Goal: Task Accomplishment & Management: Complete application form

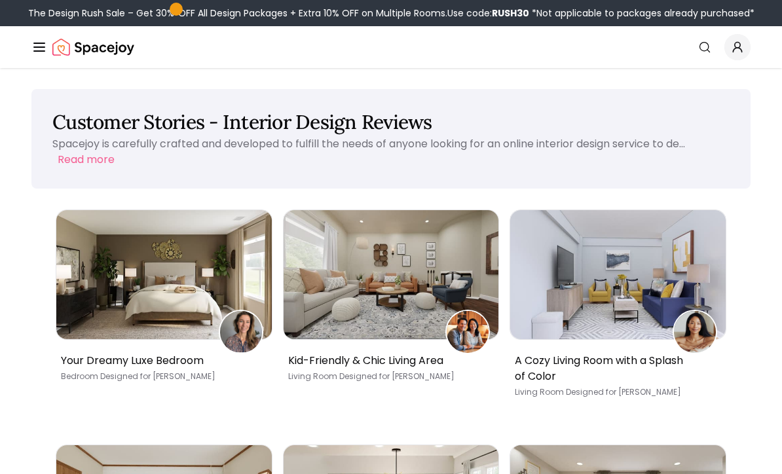
click at [47, 51] on icon "Global" at bounding box center [39, 47] width 16 height 16
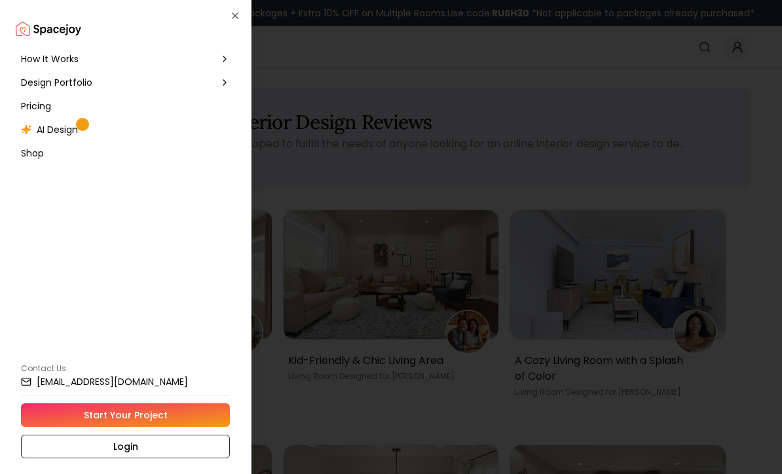
click at [180, 419] on link "Start Your Project" at bounding box center [125, 416] width 209 height 24
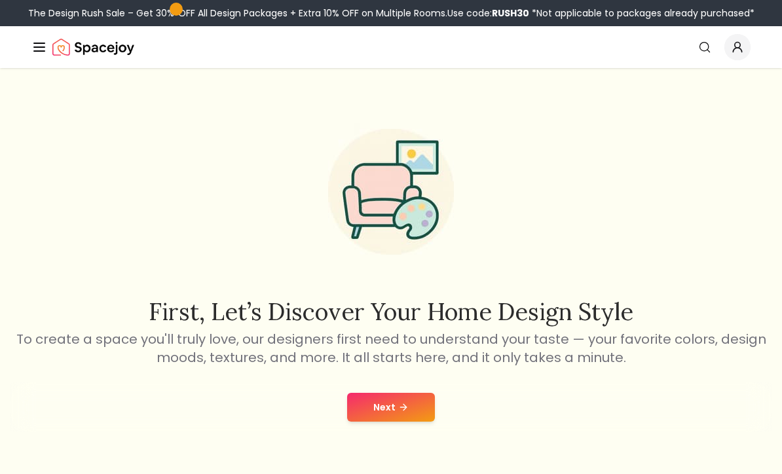
click at [417, 412] on button "Next" at bounding box center [391, 407] width 88 height 29
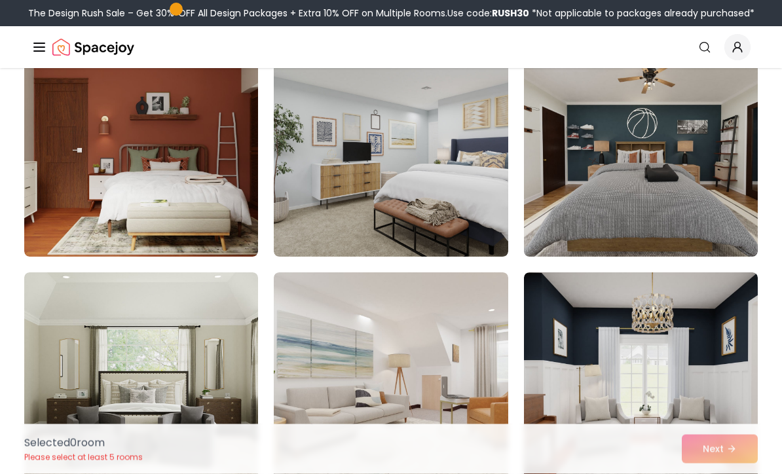
scroll to position [131, 0]
click at [207, 387] on img at bounding box center [141, 378] width 234 height 210
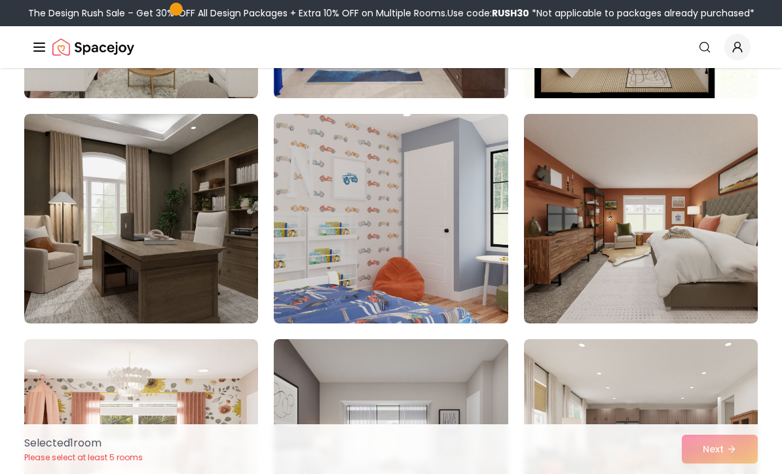
scroll to position [1647, 0]
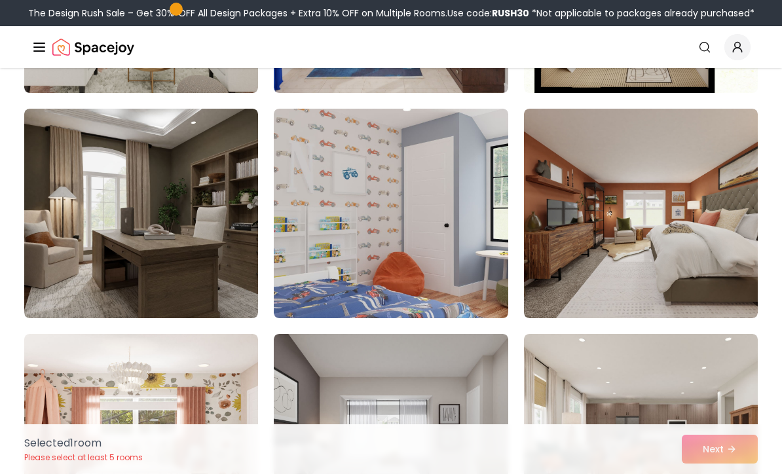
click at [222, 271] on img at bounding box center [141, 214] width 234 height 210
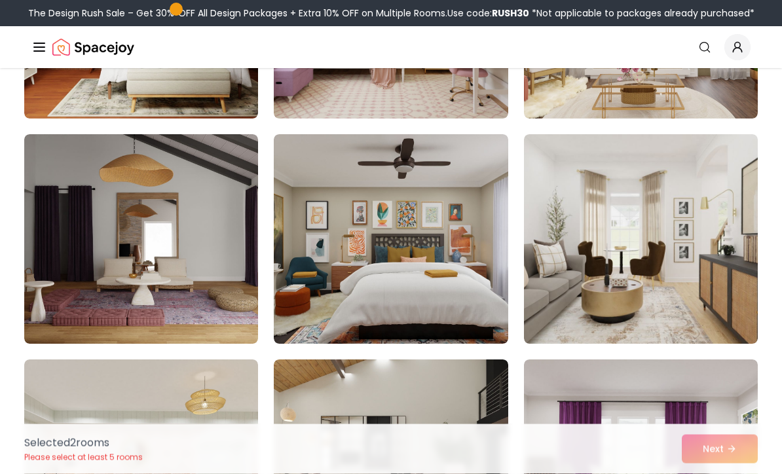
scroll to position [2299, 0]
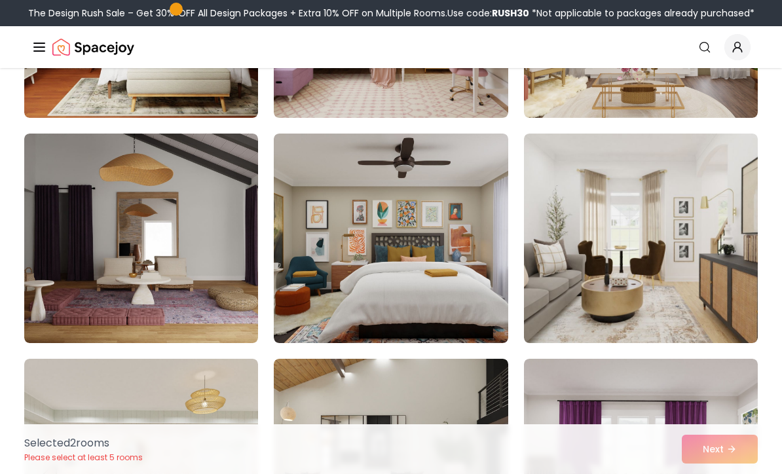
click at [689, 271] on img at bounding box center [641, 239] width 234 height 210
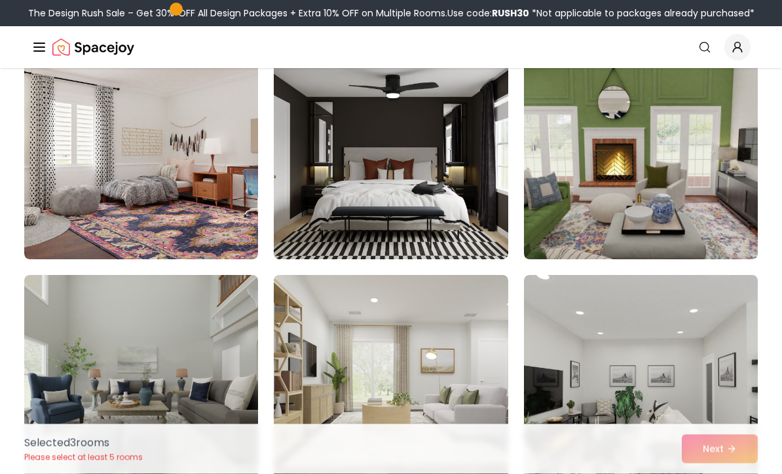
scroll to position [4411, 0]
click at [466, 223] on img at bounding box center [391, 155] width 234 height 210
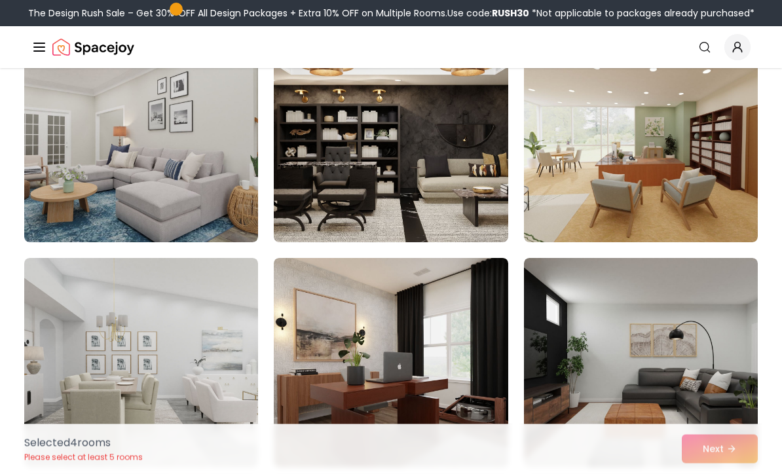
scroll to position [5105, 0]
click at [465, 201] on img at bounding box center [391, 138] width 234 height 210
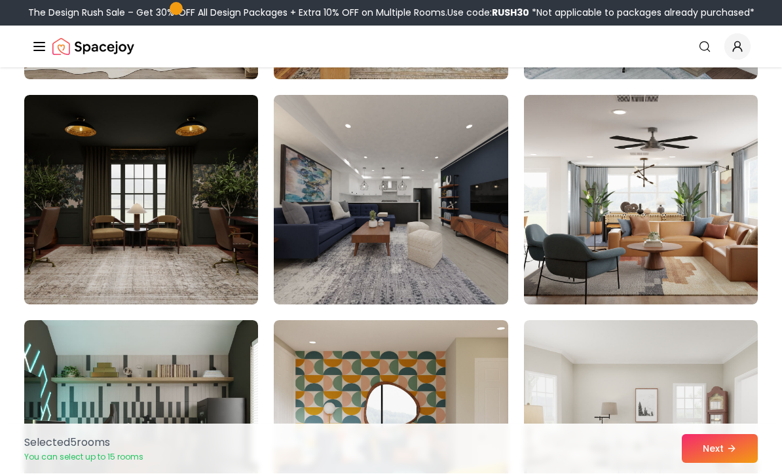
scroll to position [5719, 0]
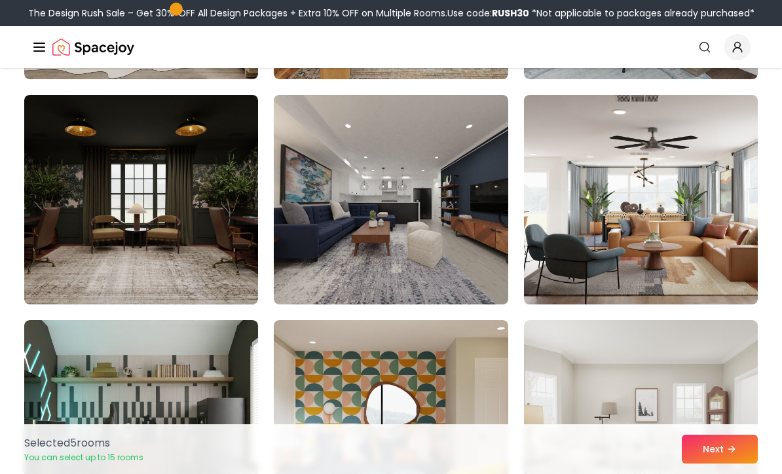
click at [458, 264] on img at bounding box center [391, 200] width 234 height 210
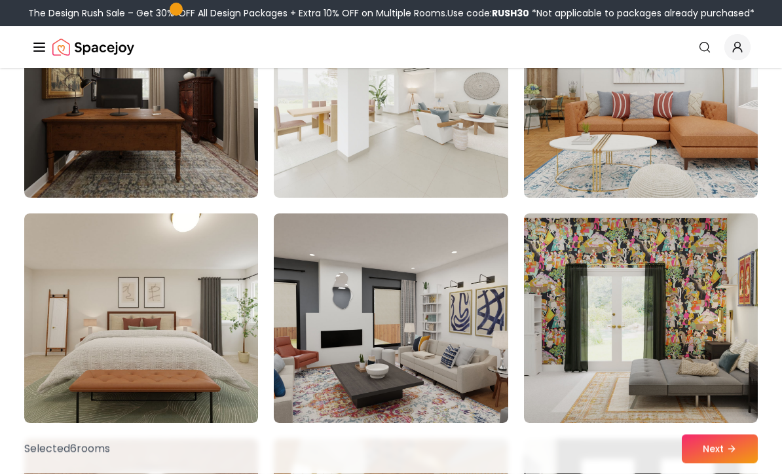
scroll to position [6728, 0]
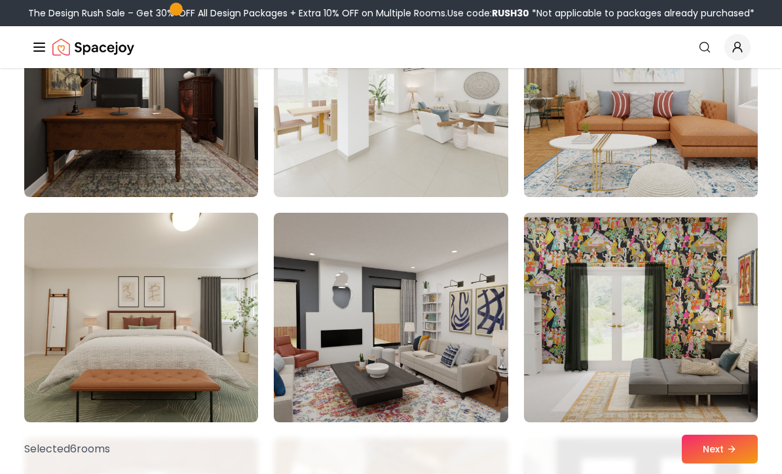
click at [461, 323] on img at bounding box center [391, 318] width 234 height 210
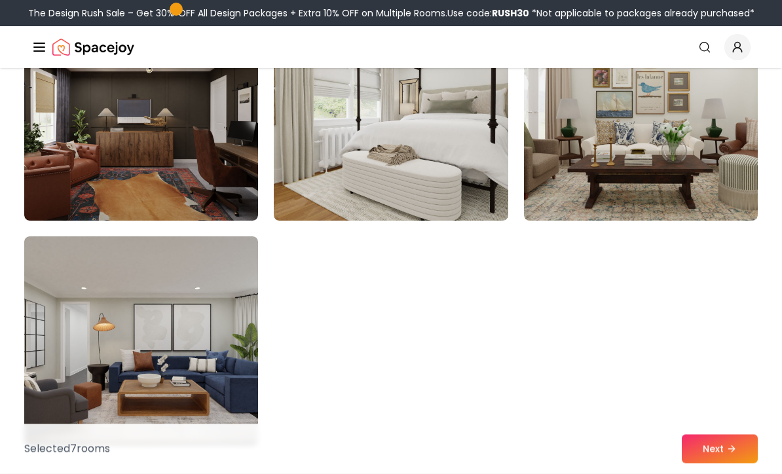
scroll to position [7381, 0]
click at [730, 464] on button "Next" at bounding box center [720, 449] width 76 height 29
